Goal: Information Seeking & Learning: Learn about a topic

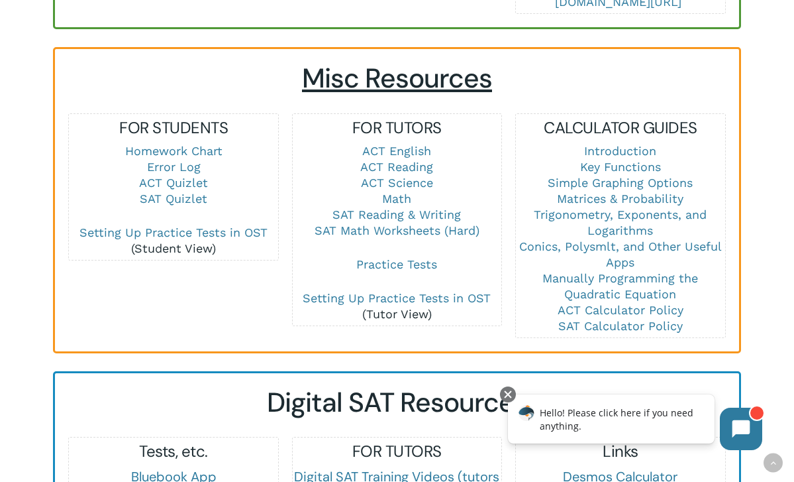
scroll to position [886, 0]
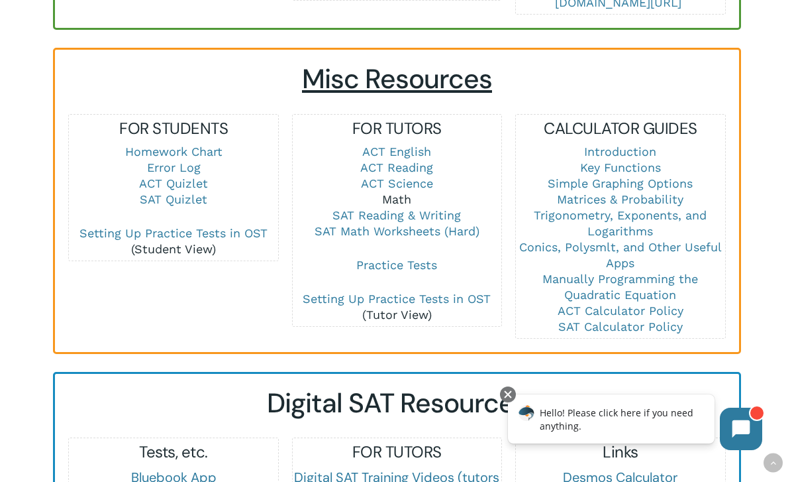
click at [409, 192] on link "Math" at bounding box center [396, 199] width 29 height 14
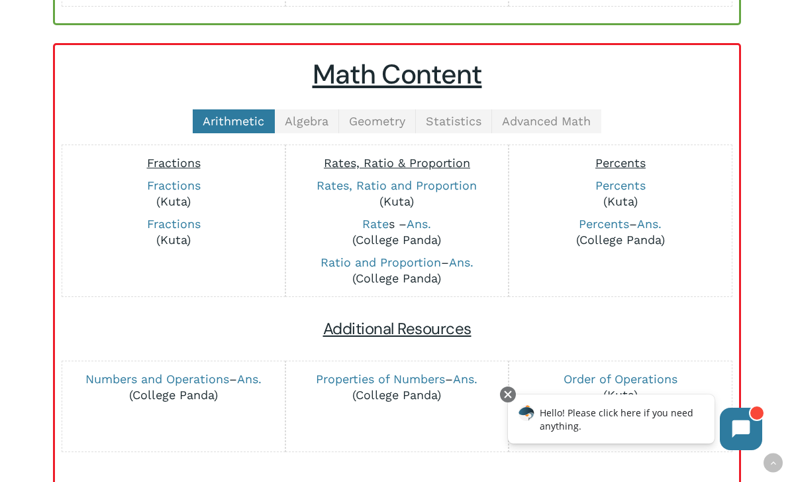
scroll to position [287, 0]
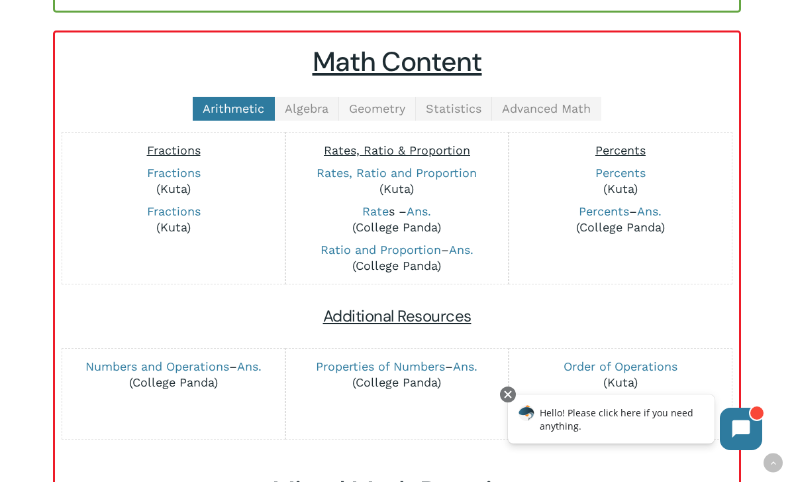
click at [379, 113] on span "Geometry" at bounding box center [377, 108] width 56 height 14
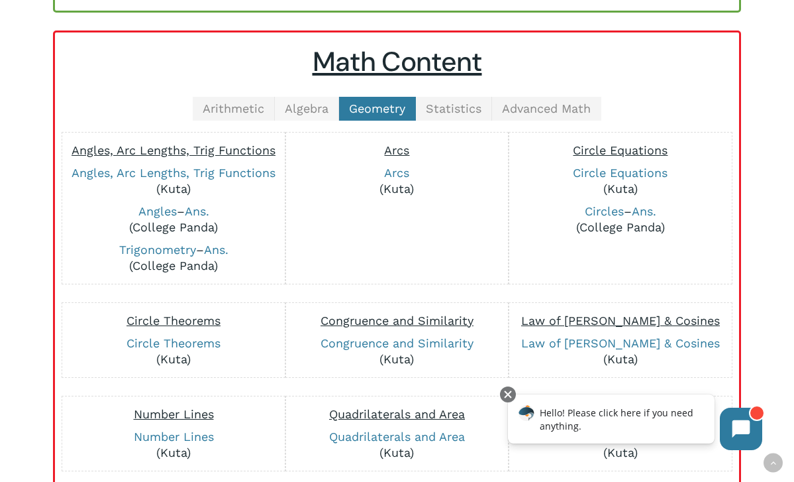
click at [322, 115] on link "Algebra" at bounding box center [307, 109] width 64 height 24
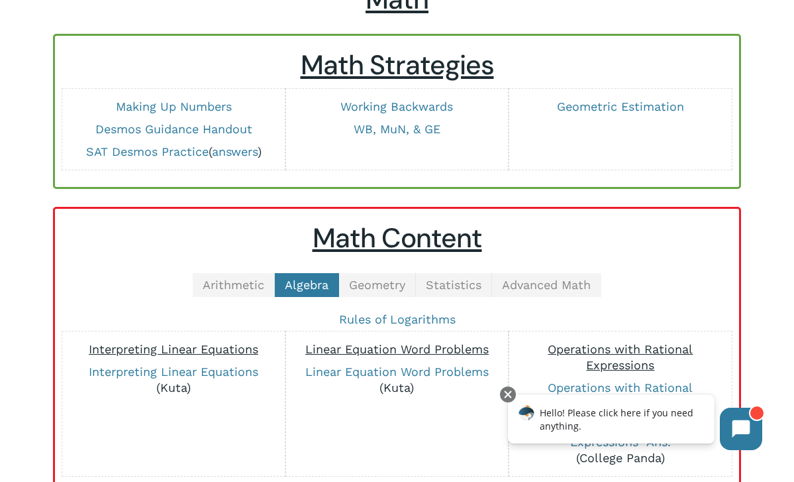
scroll to position [108, 0]
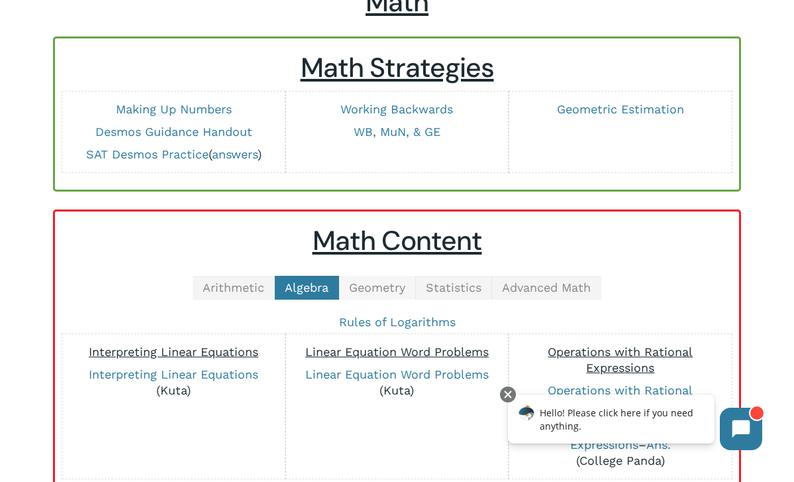
click at [392, 290] on span "Geometry" at bounding box center [377, 287] width 56 height 14
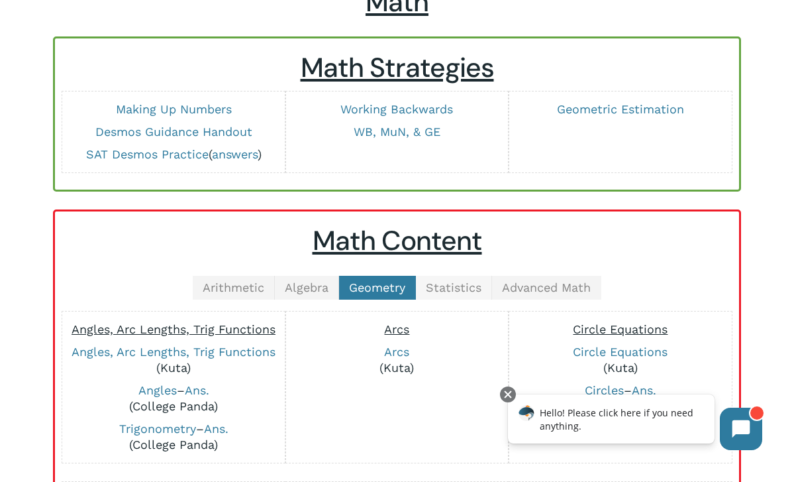
click at [462, 290] on span "Statistics" at bounding box center [454, 287] width 56 height 14
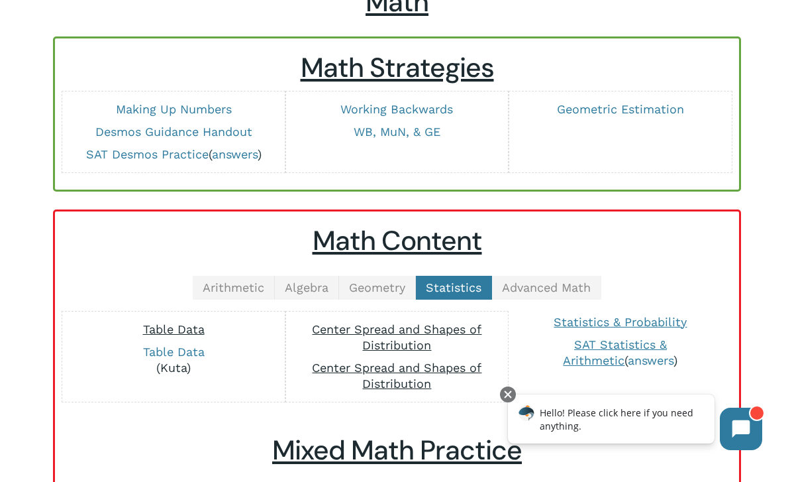
scroll to position [150, 0]
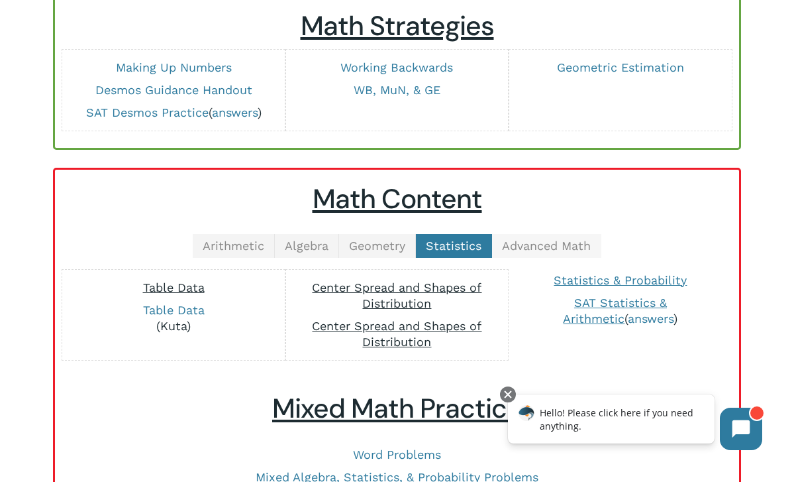
click at [543, 256] on link "Advanced Math" at bounding box center [546, 246] width 109 height 24
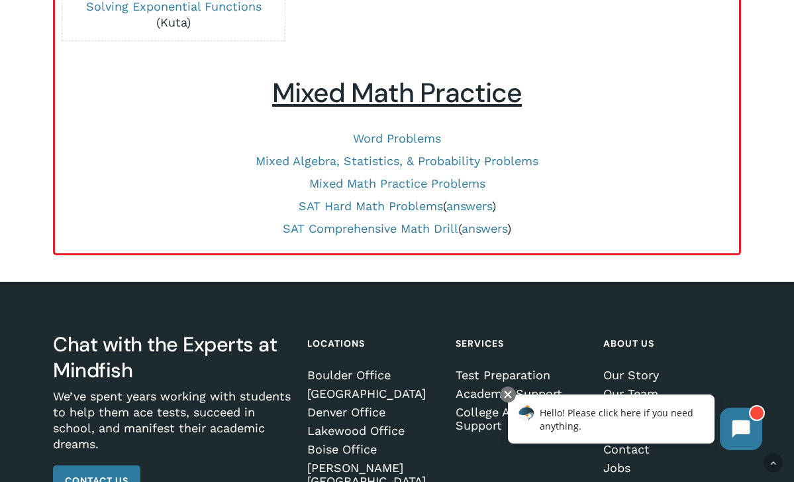
scroll to position [802, 0]
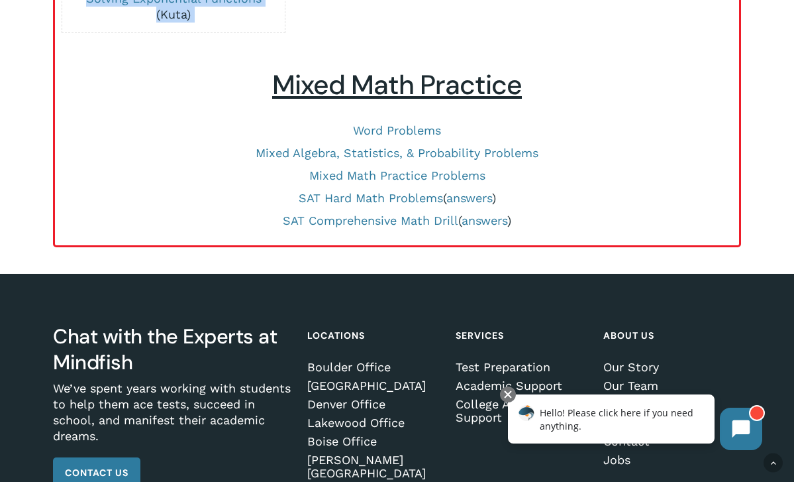
drag, startPoint x: 661, startPoint y: 243, endPoint x: 265, endPoint y: 81, distance: 427.6
click at [606, 157] on p "Mixed Algebra, Statistics, & Probability Problems" at bounding box center [397, 153] width 658 height 16
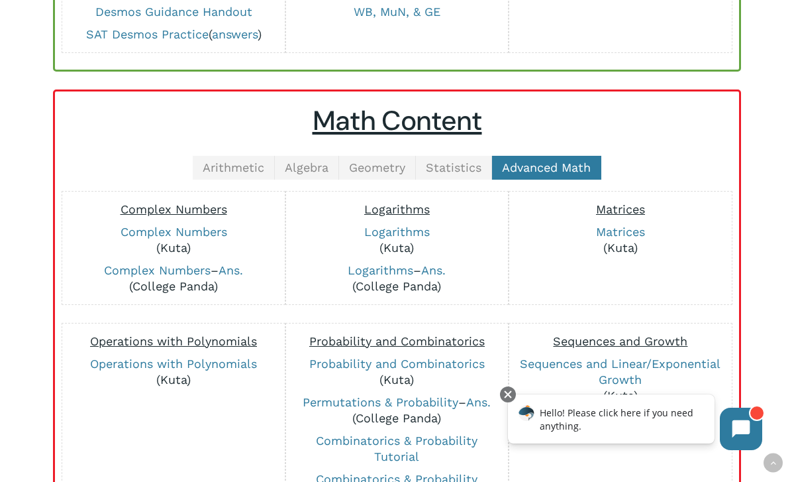
scroll to position [188, 0]
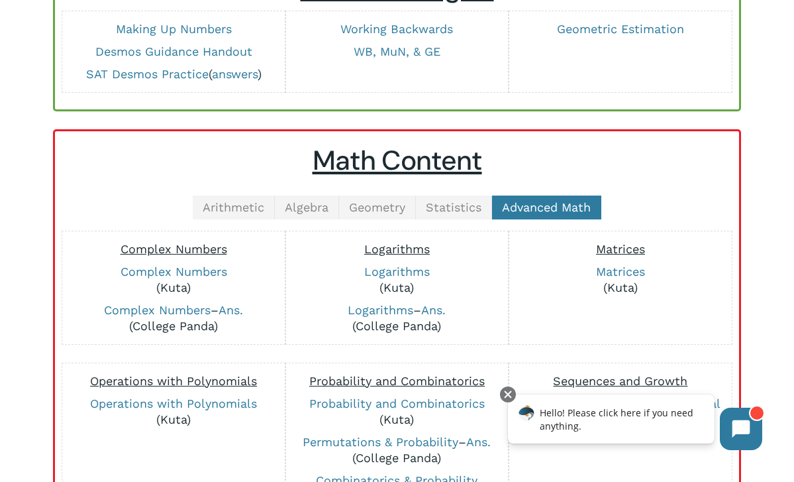
click at [457, 207] on span "Statistics" at bounding box center [454, 207] width 56 height 14
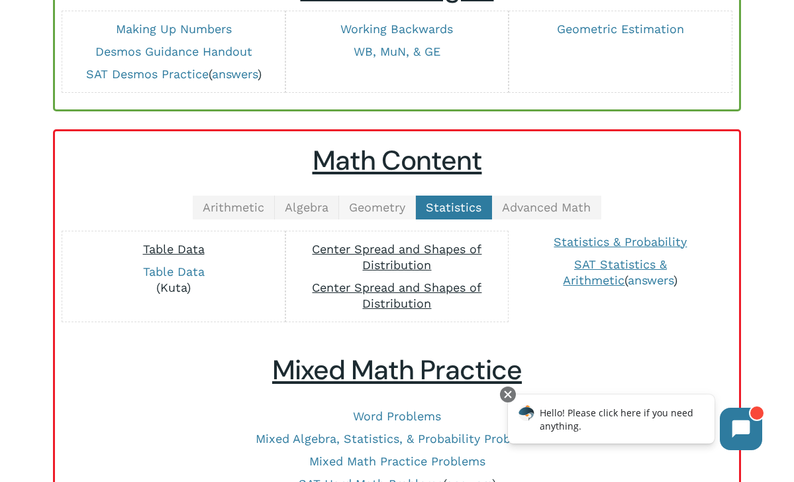
click at [376, 207] on span "Geometry" at bounding box center [377, 207] width 56 height 14
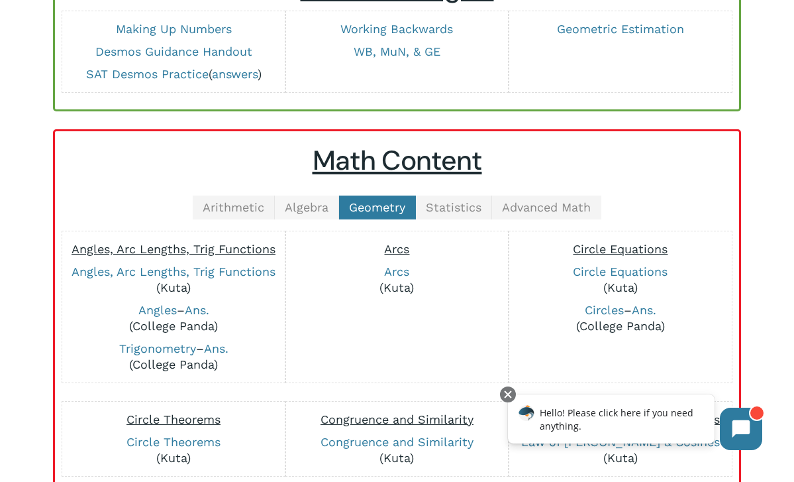
click at [305, 205] on span "Algebra" at bounding box center [307, 207] width 44 height 14
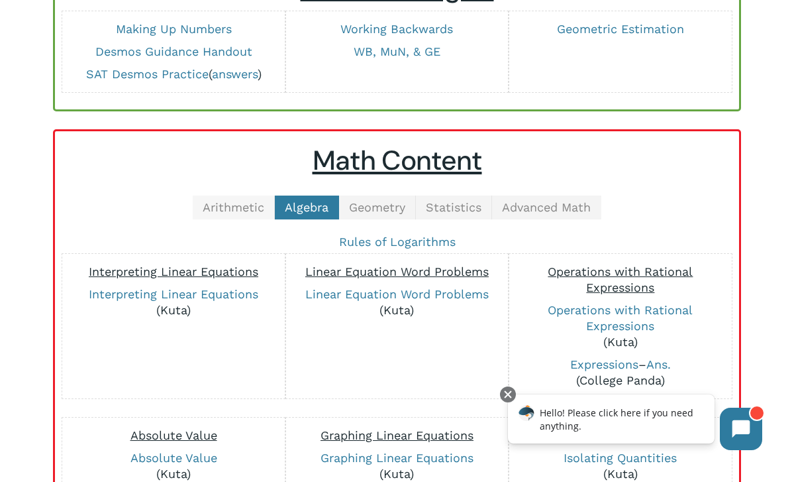
click at [238, 208] on span "Arithmetic" at bounding box center [234, 207] width 62 height 14
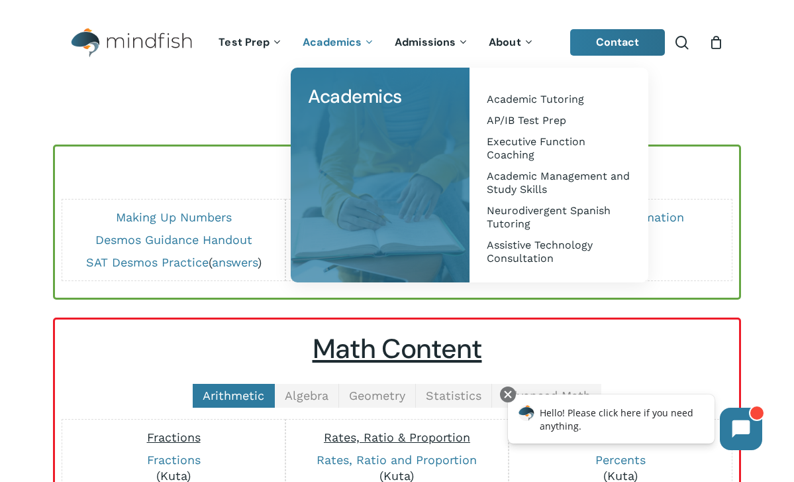
scroll to position [0, 0]
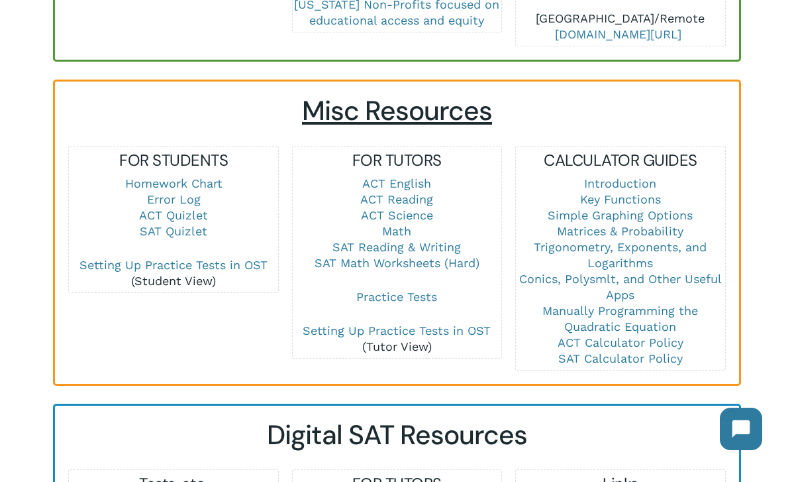
scroll to position [857, 0]
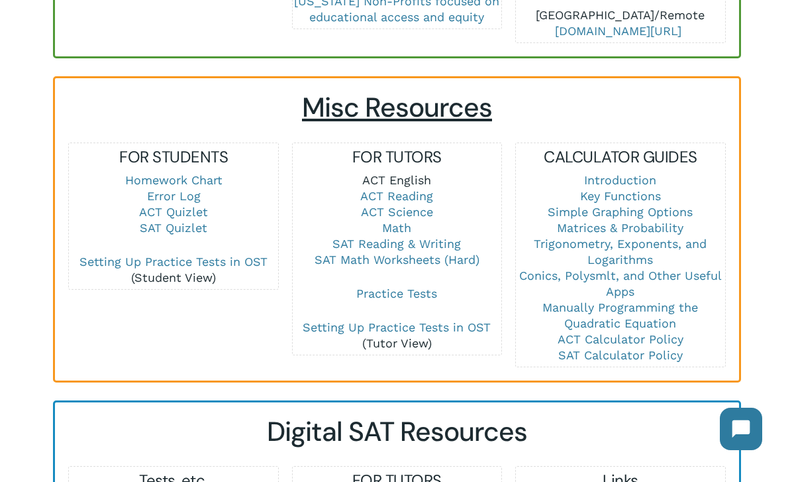
click at [415, 173] on link "ACT English" at bounding box center [396, 180] width 69 height 14
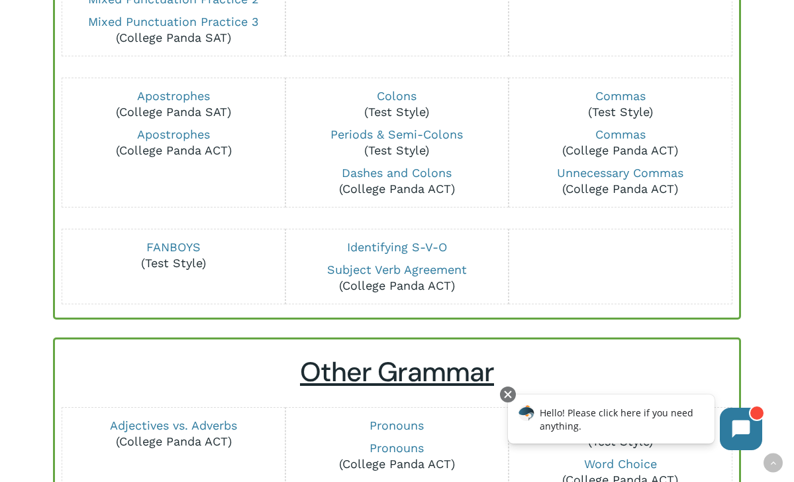
scroll to position [256, 0]
click at [399, 93] on link "Colons" at bounding box center [397, 95] width 40 height 14
